Goal: Task Accomplishment & Management: Use online tool/utility

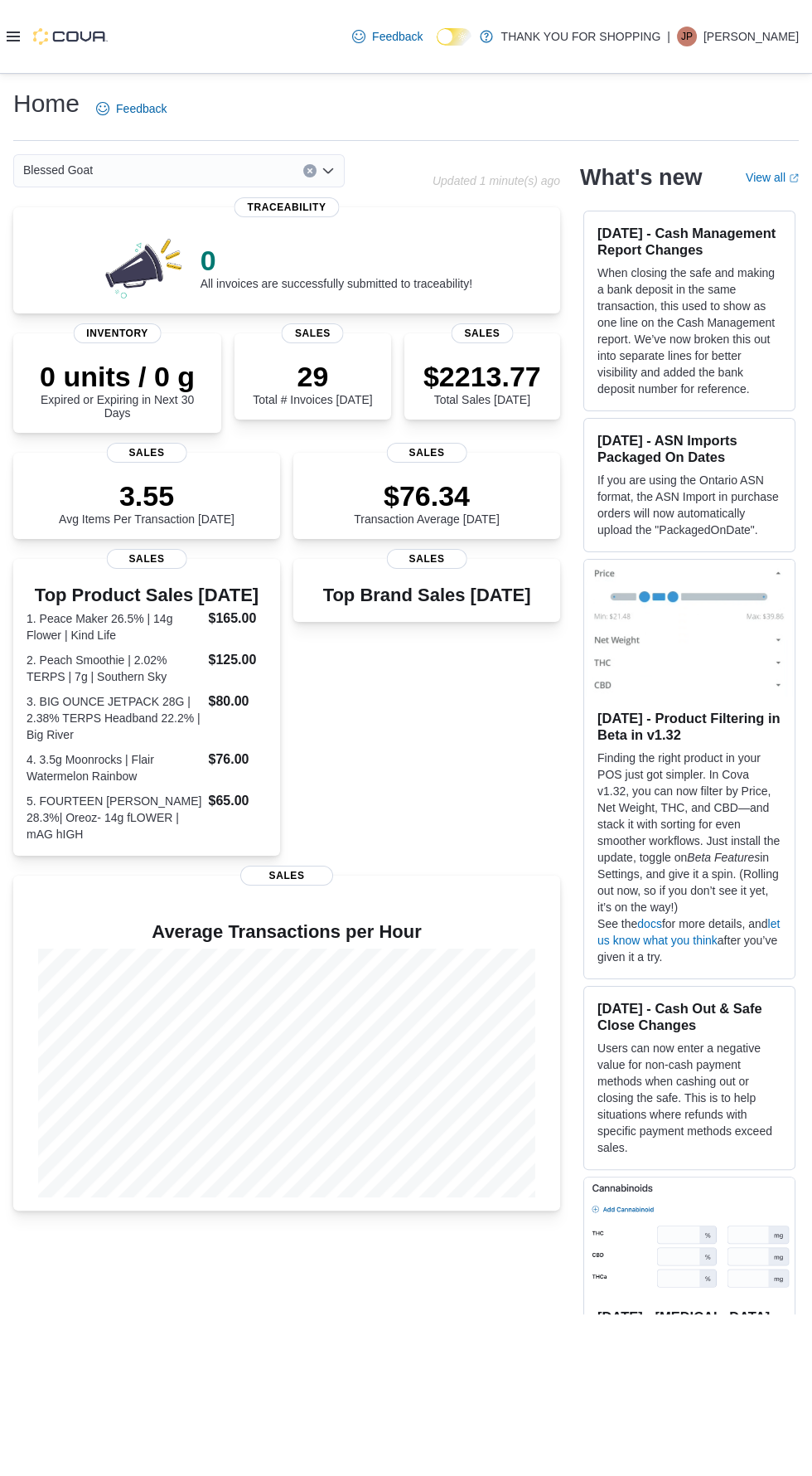
click at [16, 43] on icon at bounding box center [14, 36] width 14 height 14
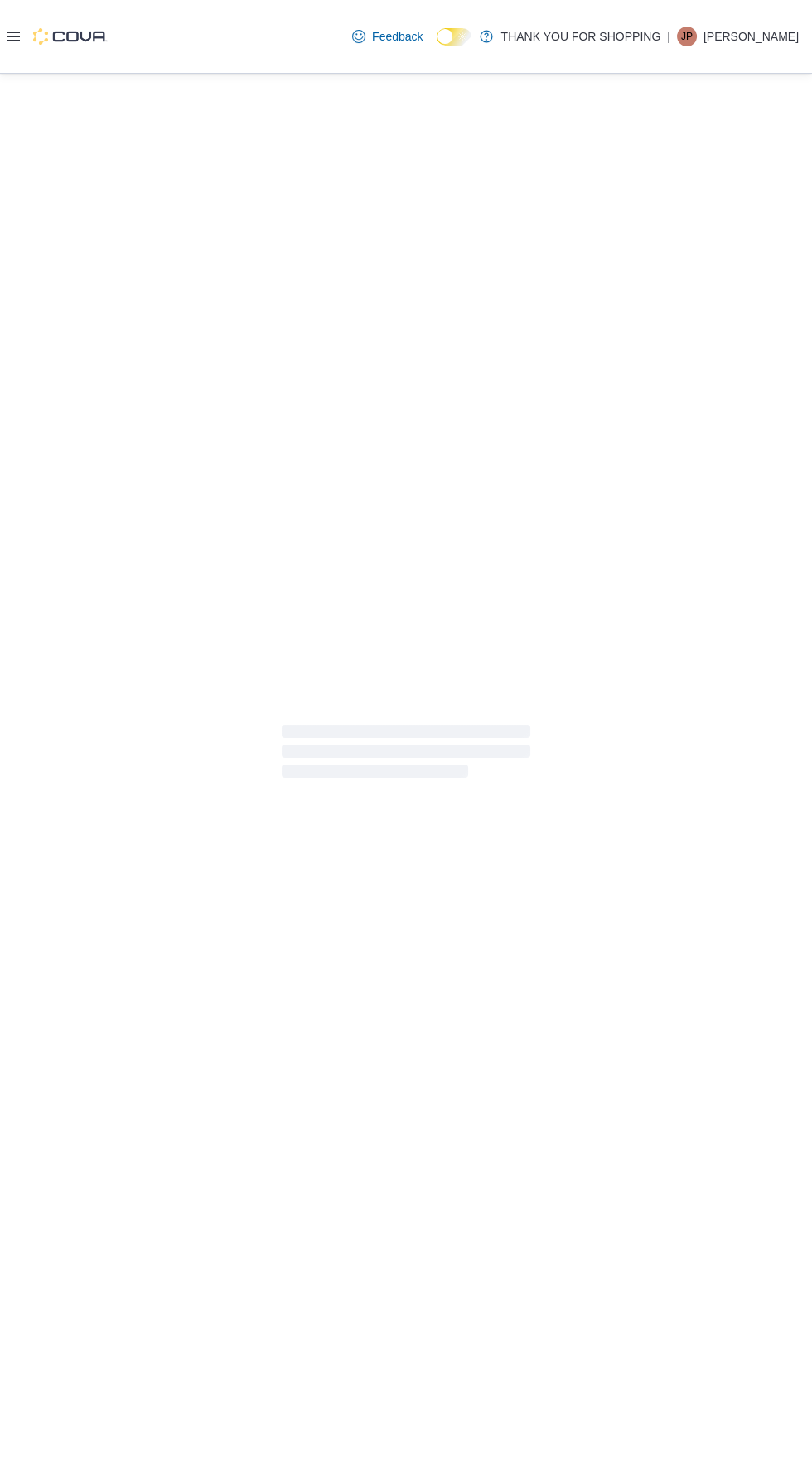
click at [47, 621] on div at bounding box center [406, 751] width 786 height 1328
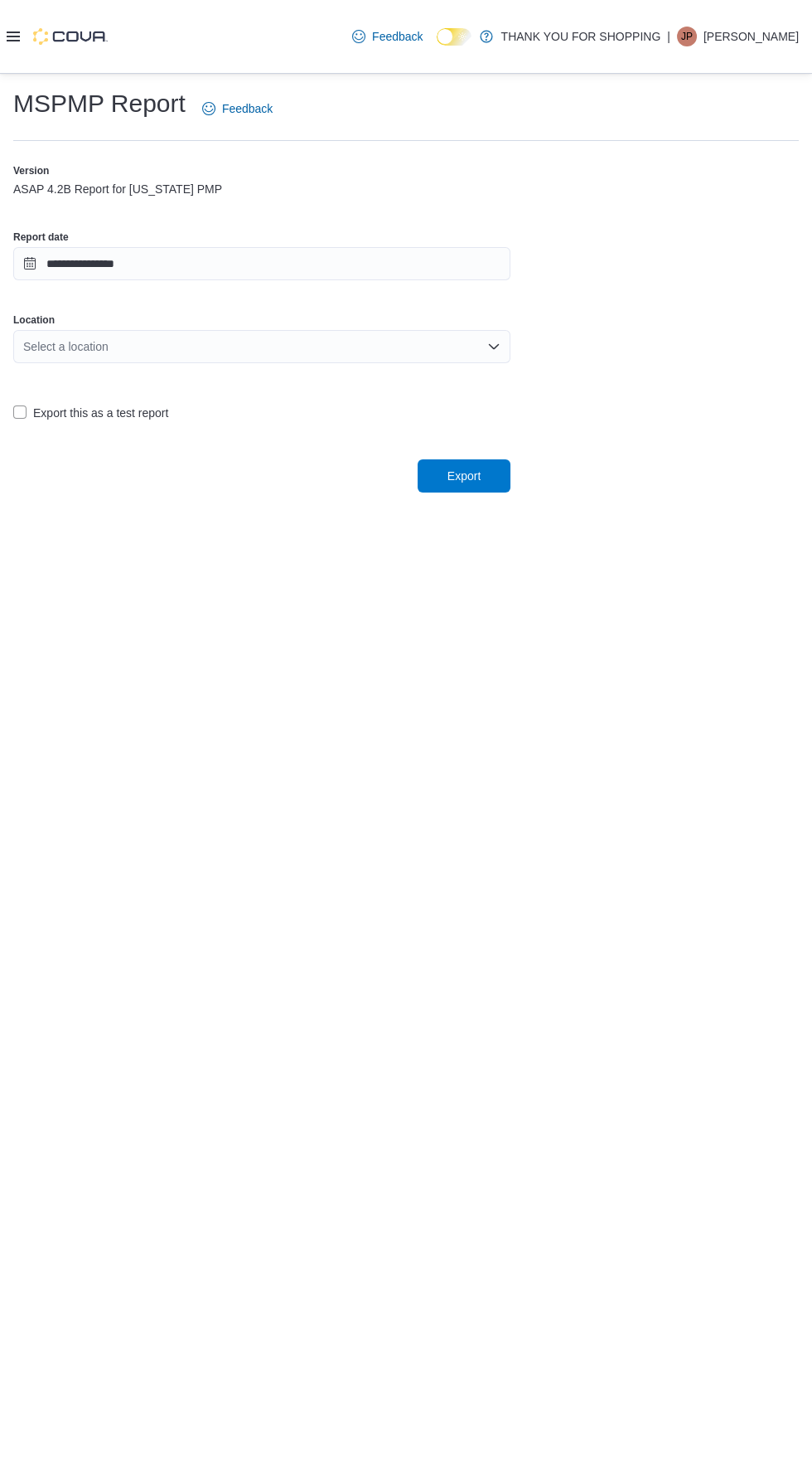
click at [14, 39] on icon at bounding box center [14, 36] width 14 height 10
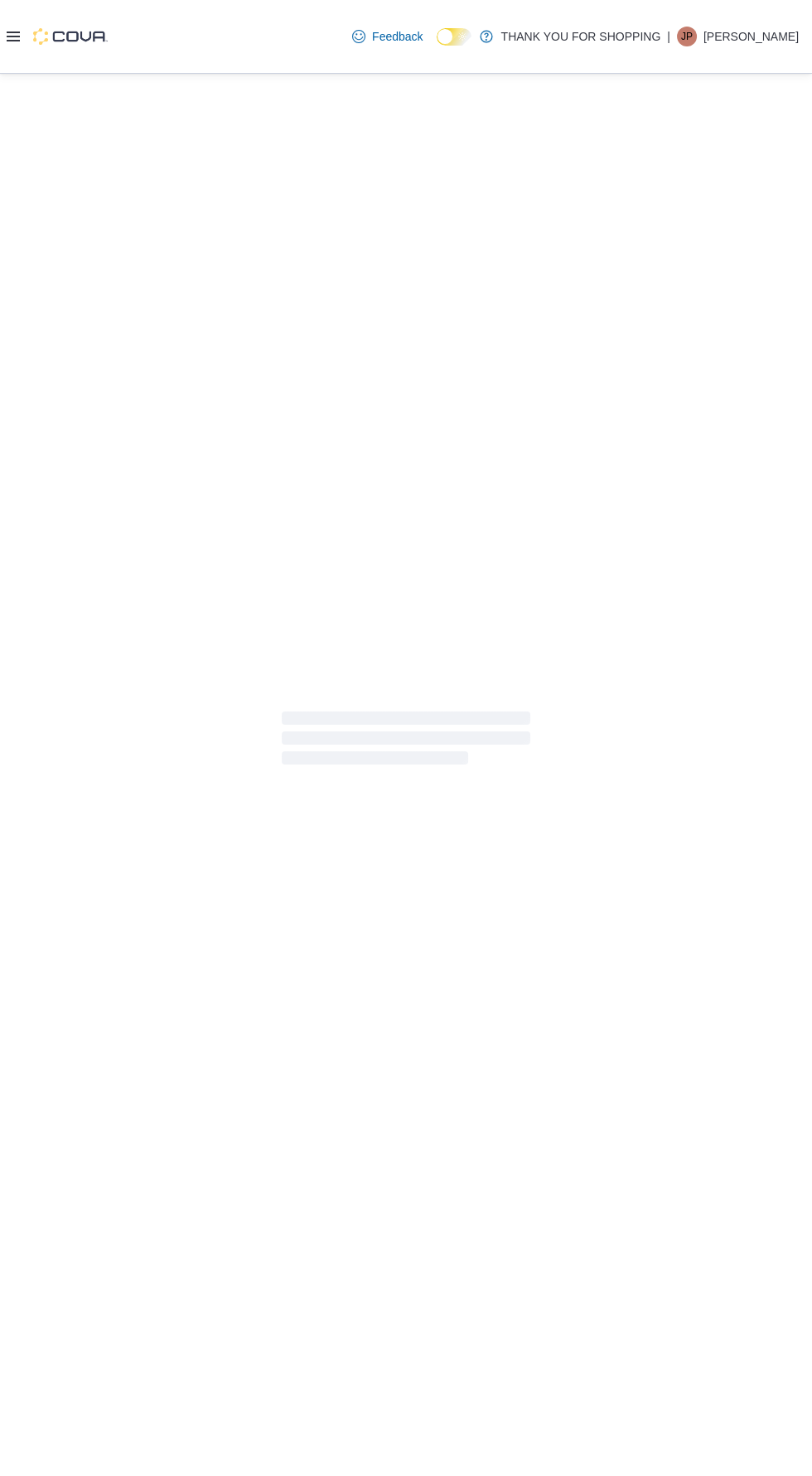
click at [34, 633] on div at bounding box center [406, 738] width 812 height 1328
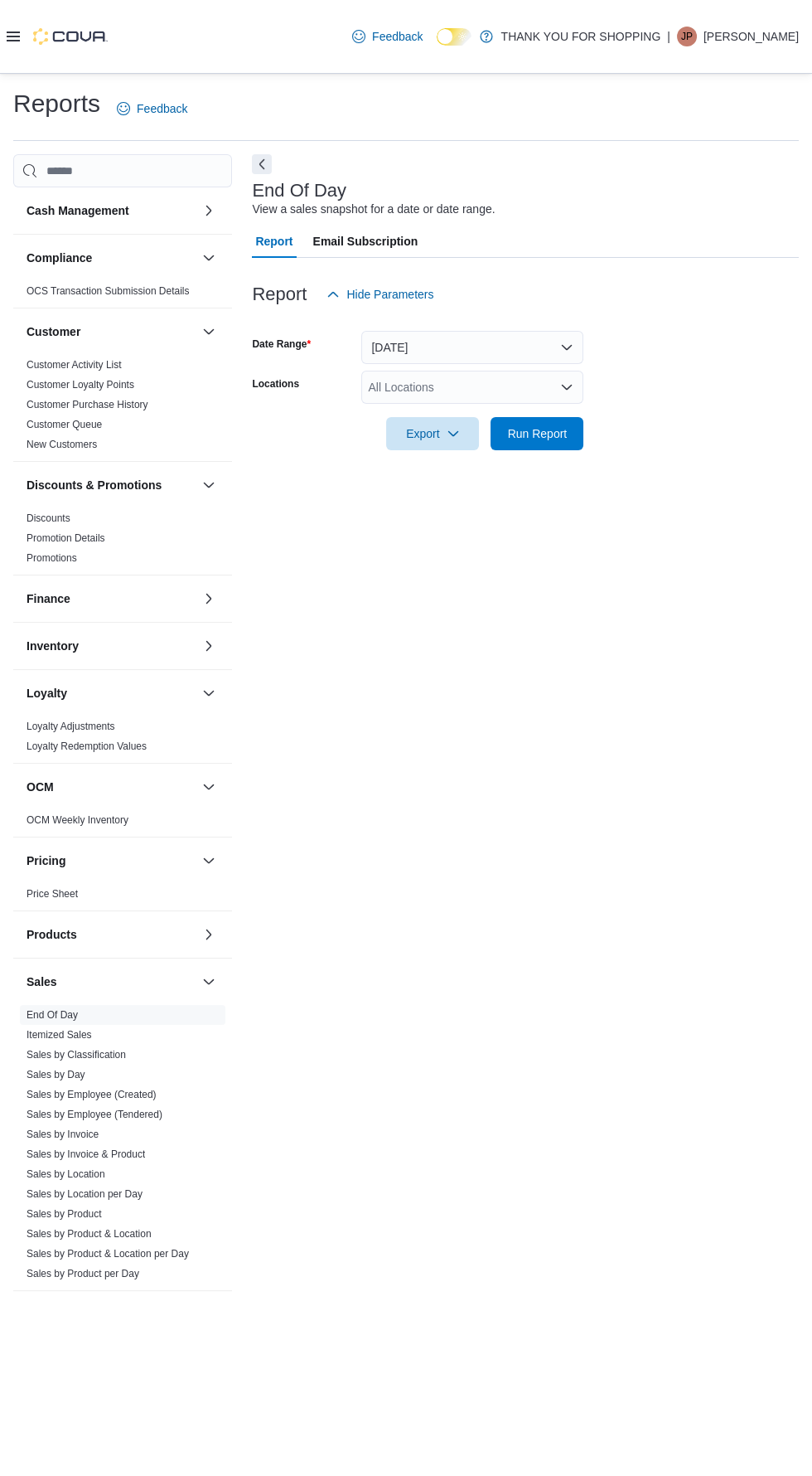
scroll to position [37, 0]
click at [544, 424] on span "Run Report" at bounding box center [538, 433] width 59 height 17
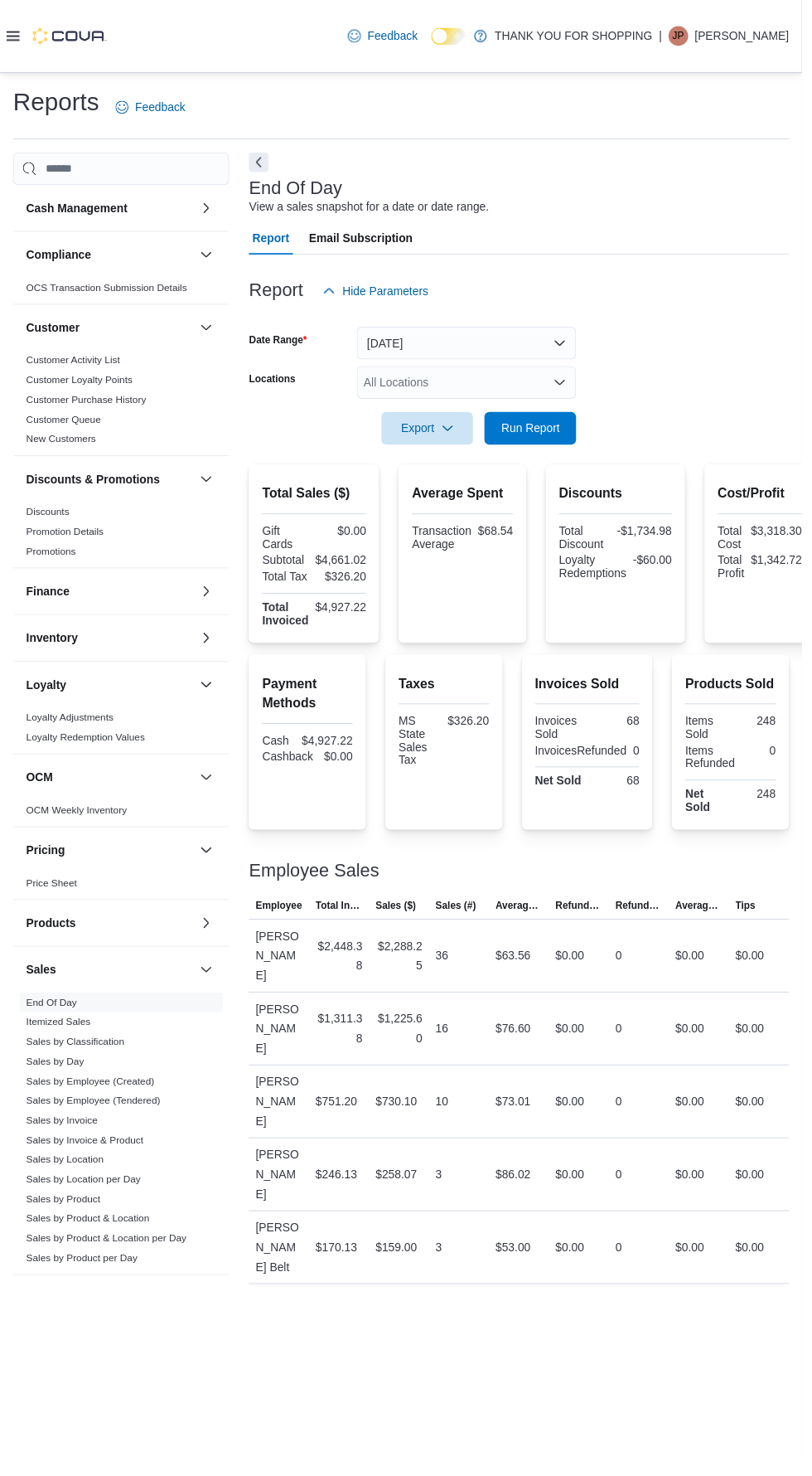
click at [524, 371] on div "All Locations" at bounding box center [473, 387] width 222 height 33
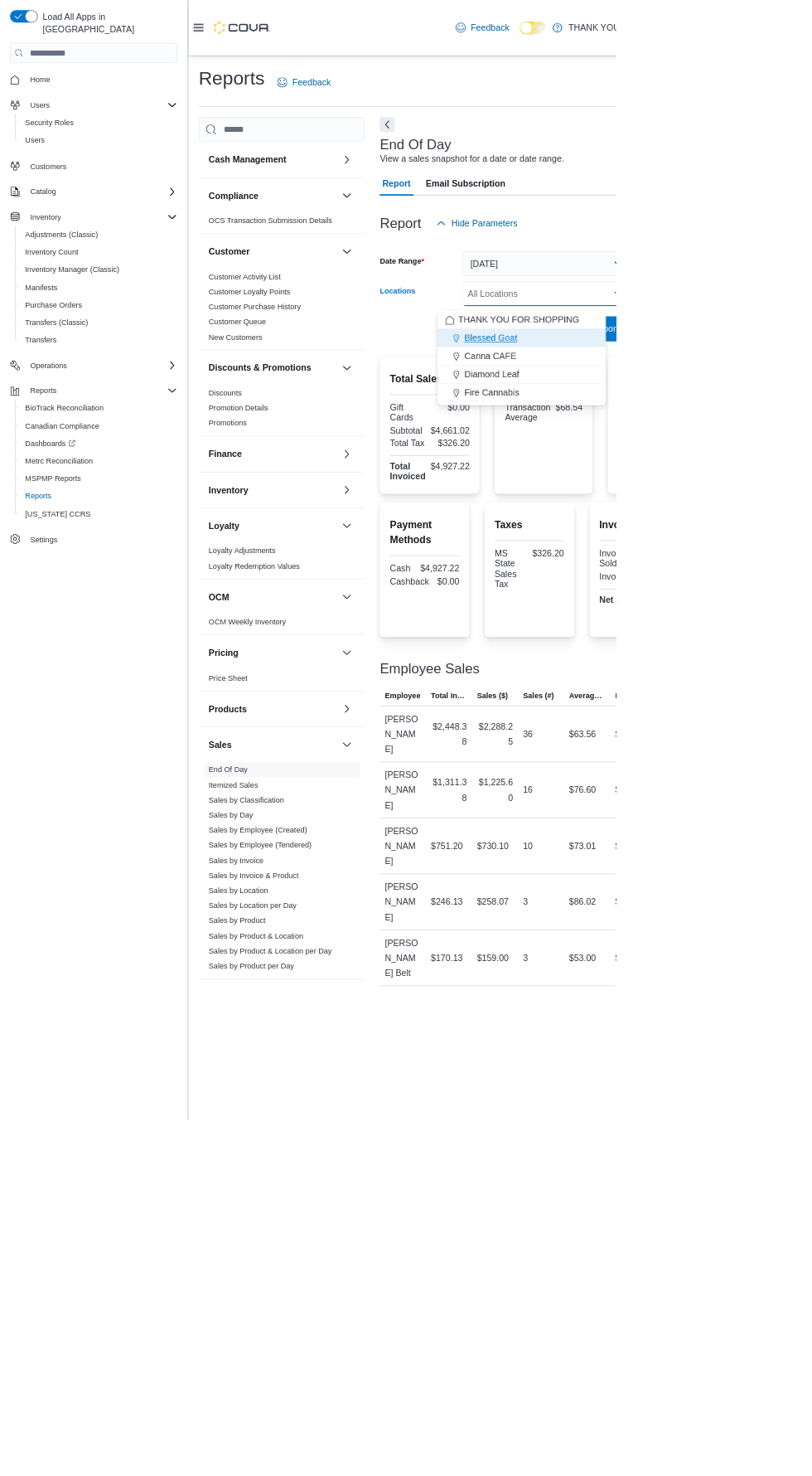
click at [682, 452] on div "Blessed Goat" at bounding box center [688, 446] width 202 height 17
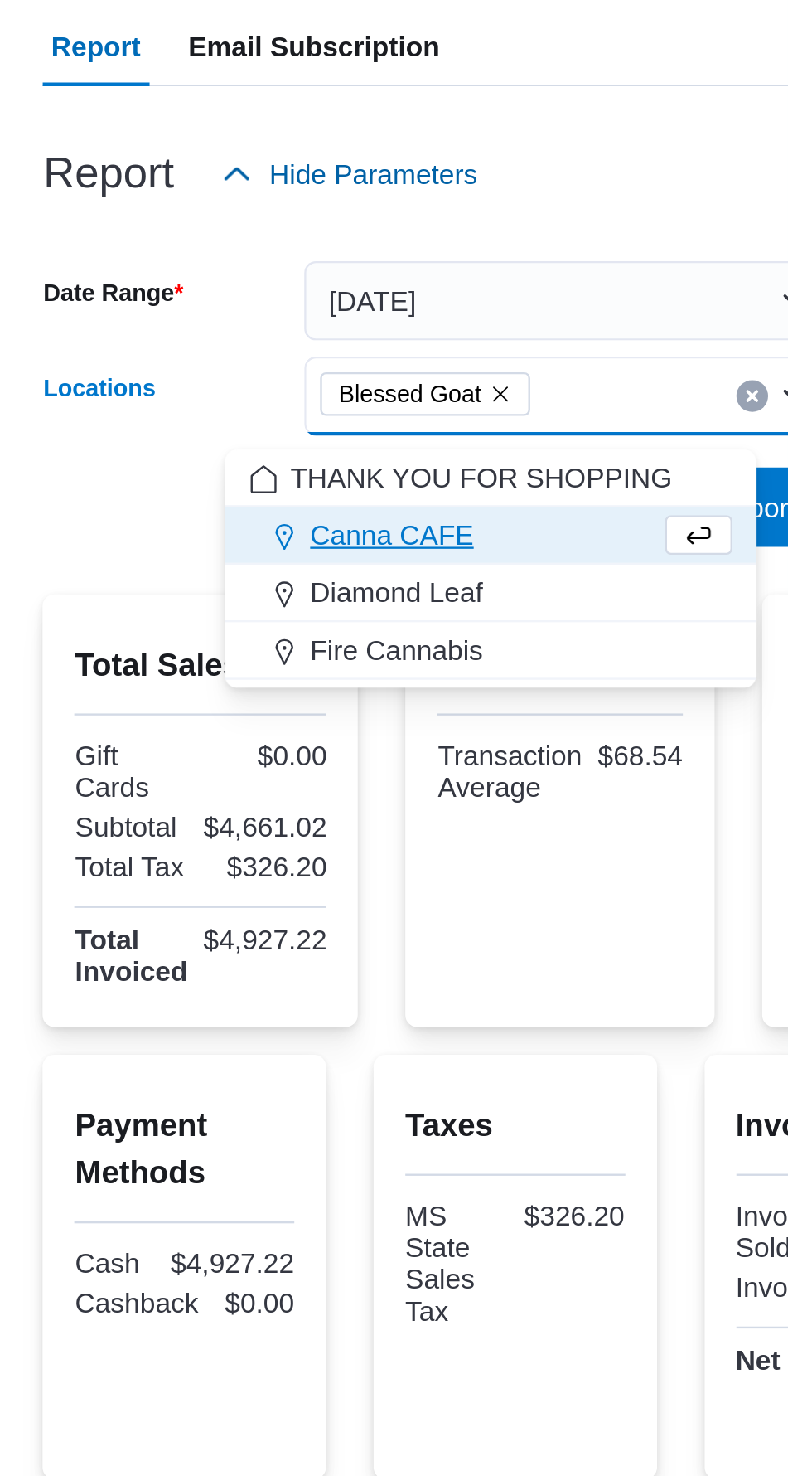
click at [783, 304] on div "Report Hide Parameters" at bounding box center [774, 294] width 547 height 33
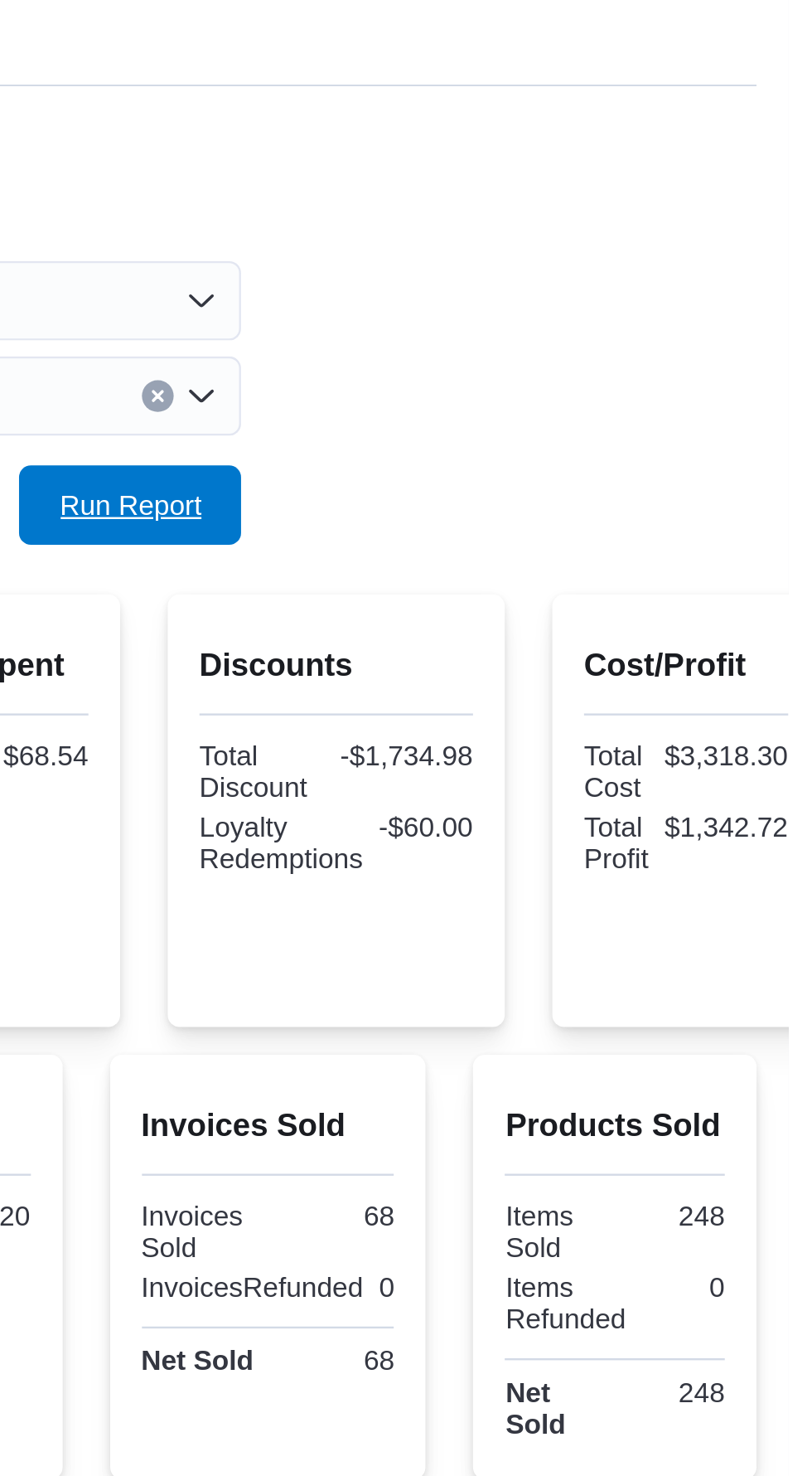
click at [565, 441] on span "Run Report" at bounding box center [538, 433] width 59 height 17
